Goal: Information Seeking & Learning: Learn about a topic

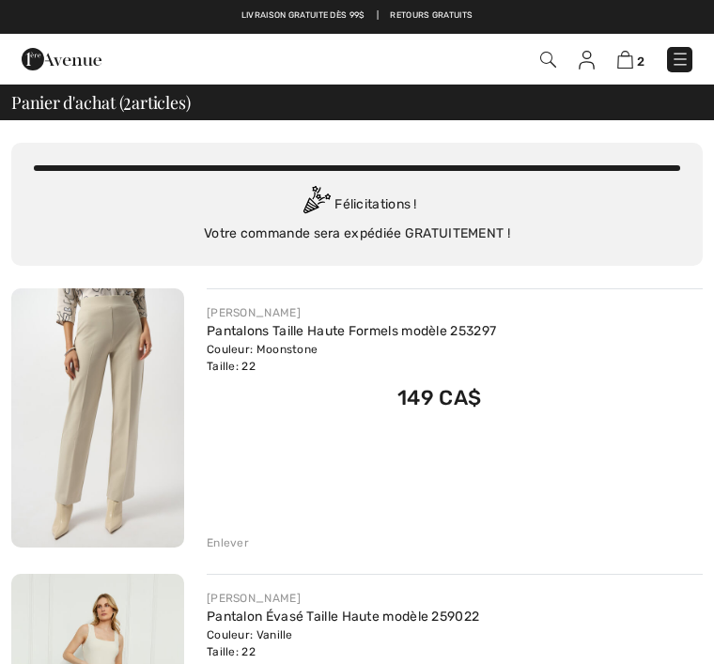
click at [680, 64] on img at bounding box center [680, 59] width 19 height 19
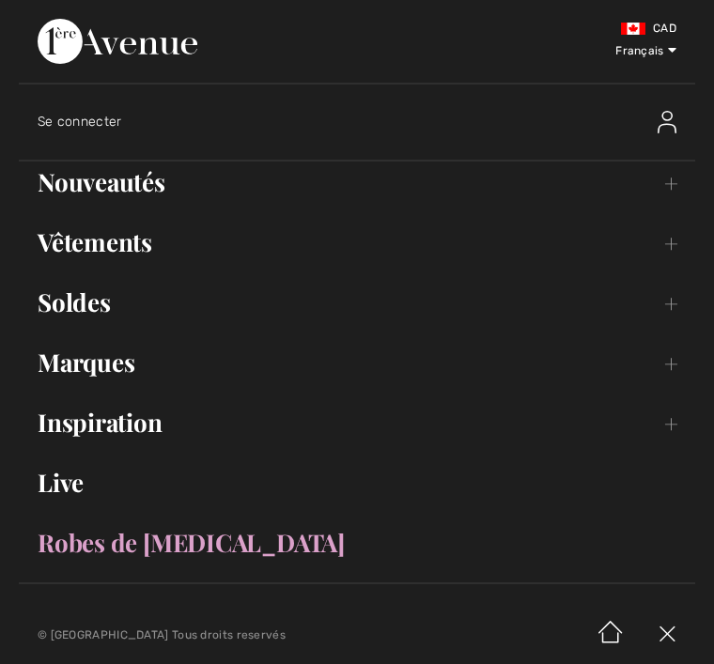
click at [155, 181] on link "Nouveautés Toggle submenu" at bounding box center [357, 182] width 676 height 41
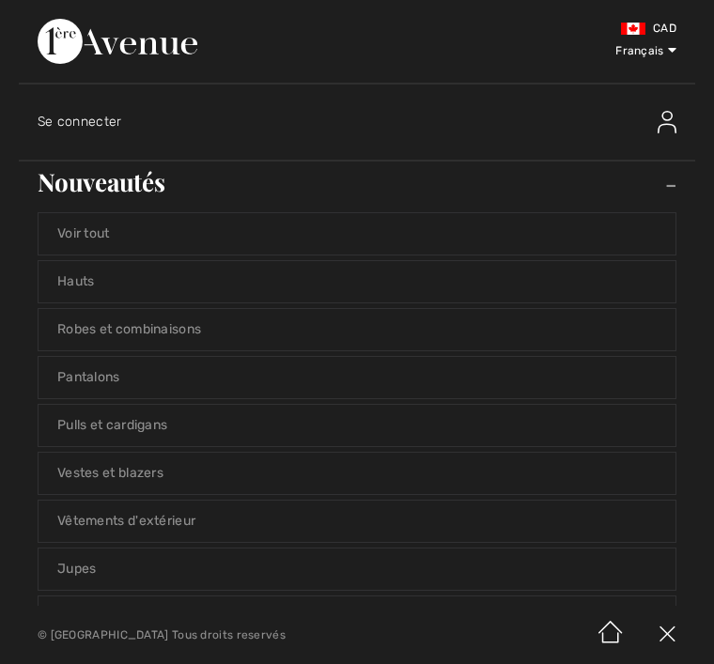
click at [117, 241] on link "Voir tout" at bounding box center [357, 233] width 637 height 41
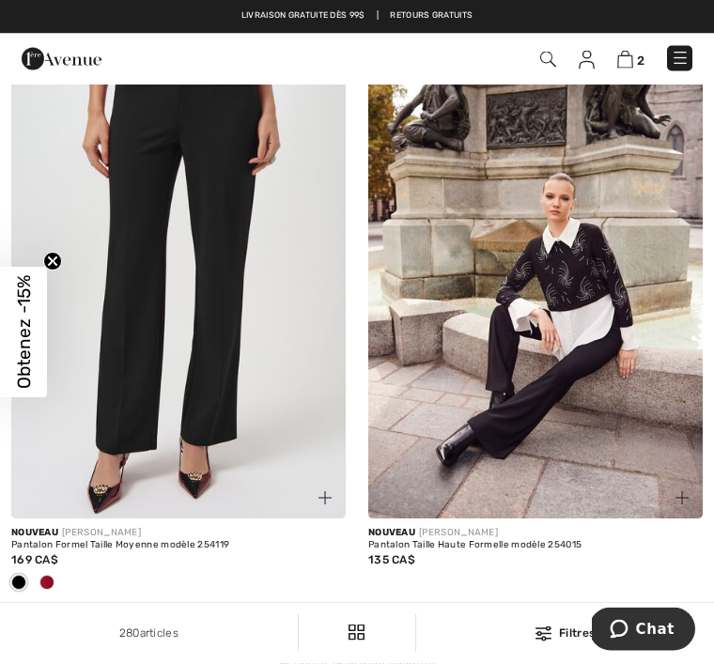
scroll to position [10562, 0]
click at [337, 623] on link "2" at bounding box center [325, 635] width 52 height 24
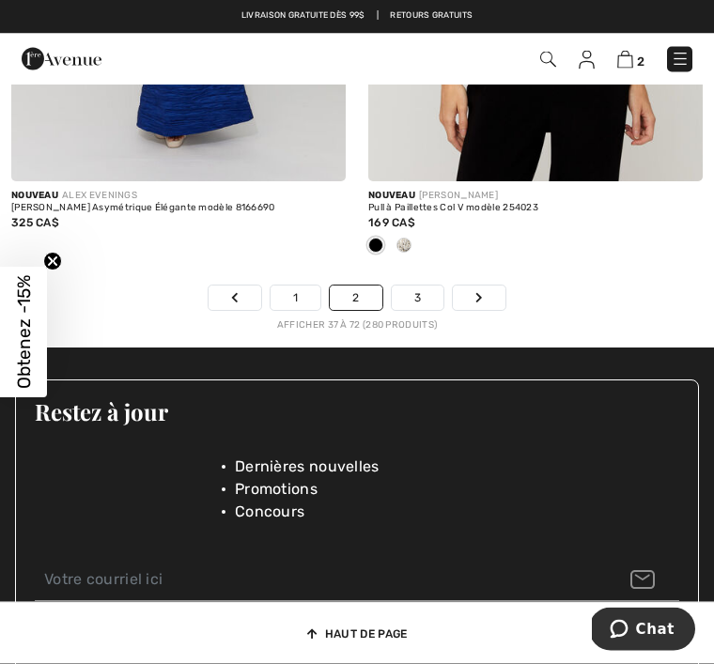
scroll to position [10837, 0]
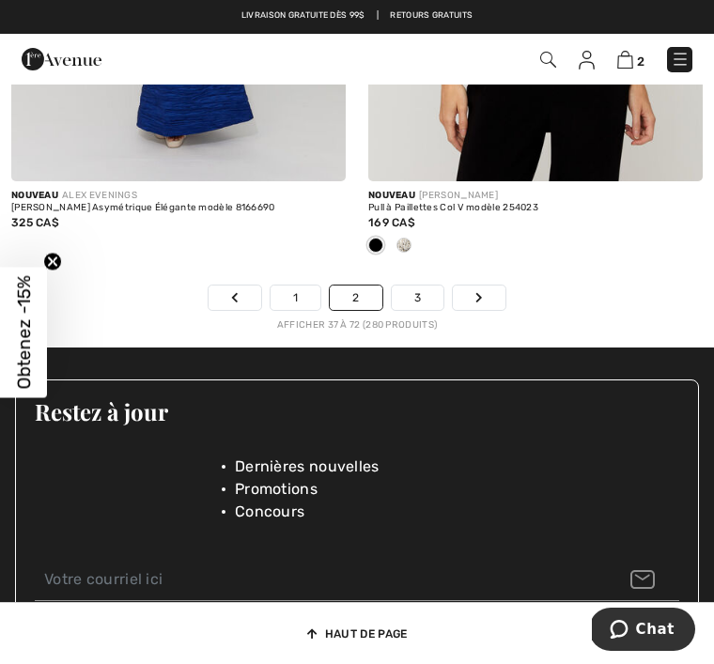
click at [416, 288] on link "3" at bounding box center [418, 298] width 52 height 24
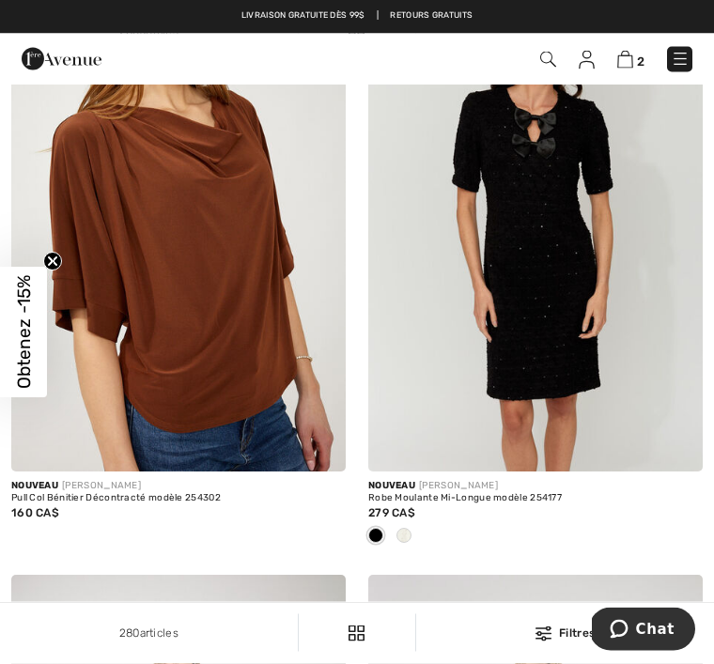
scroll to position [4471, 0]
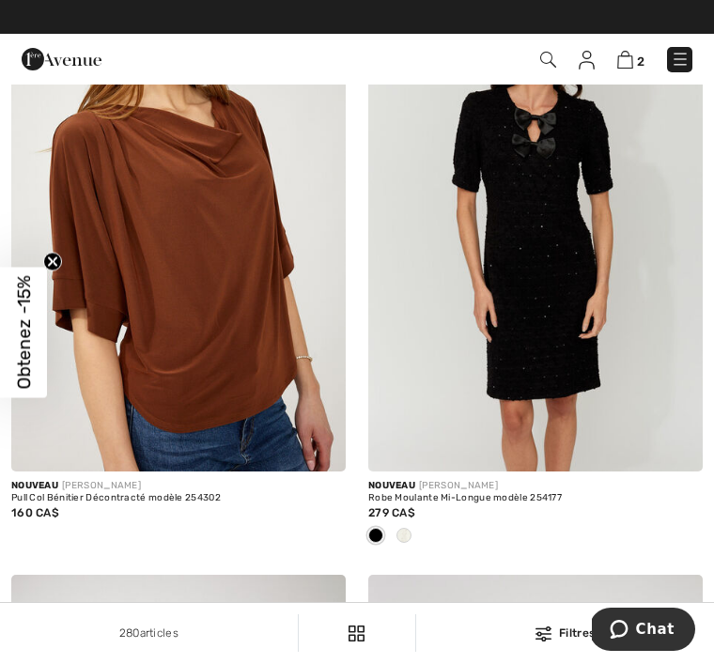
click at [271, 383] on img at bounding box center [178, 221] width 334 height 502
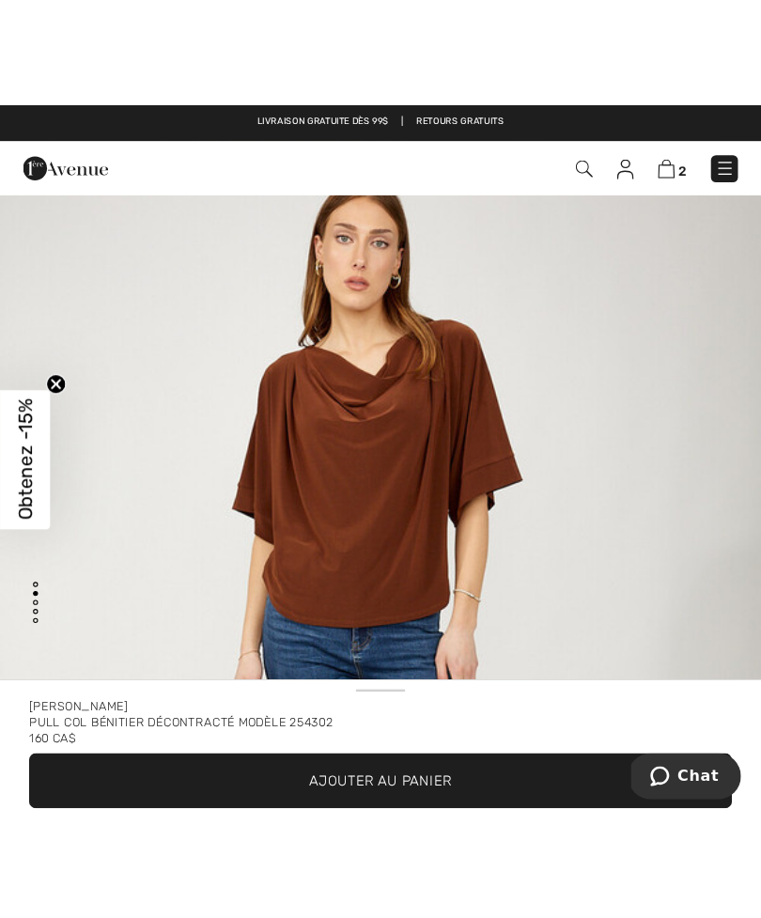
scroll to position [545, 0]
